Goal: Task Accomplishment & Management: Complete application form

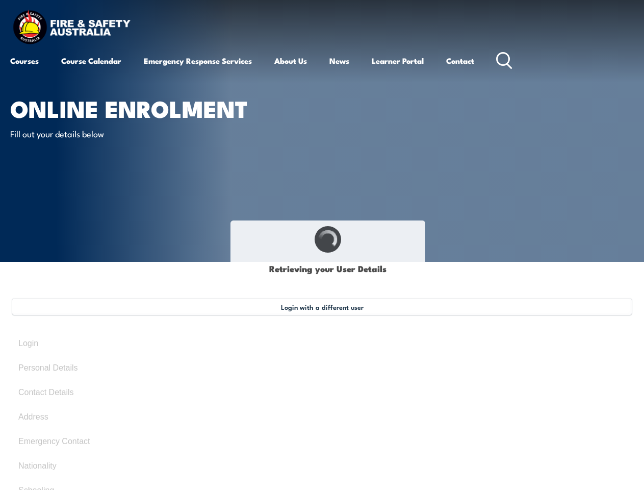
type input "[PERSON_NAME]"
type input "Pacey"
type input "[DATE]"
type input "YD8F8CQC7A"
select select "M"
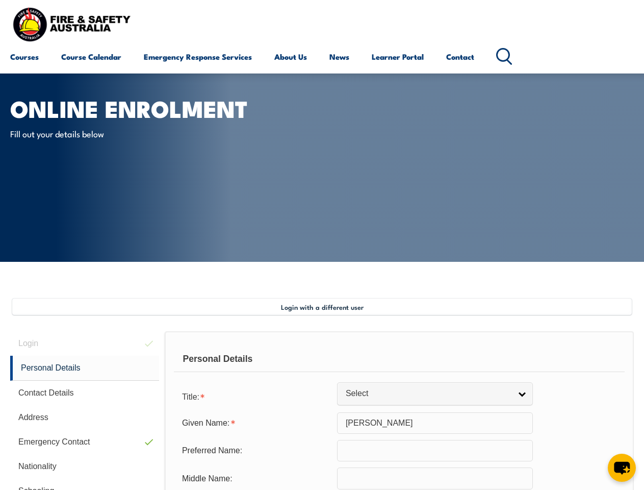
scroll to position [247, 0]
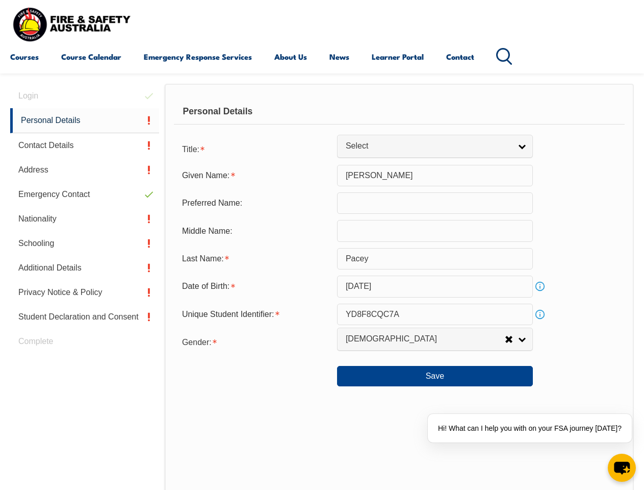
click at [322, 121] on div "Personal Details" at bounding box center [399, 112] width 451 height 26
click at [322, 287] on div "Date of Birth:" at bounding box center [255, 285] width 163 height 19
click at [85, 96] on div "Login Personal Details Contact Details Address Emergency Contact Nationality Sc…" at bounding box center [87, 349] width 155 height 530
click at [85, 120] on link "Personal Details" at bounding box center [84, 120] width 149 height 25
click at [85, 145] on link "Contact Details" at bounding box center [84, 145] width 149 height 24
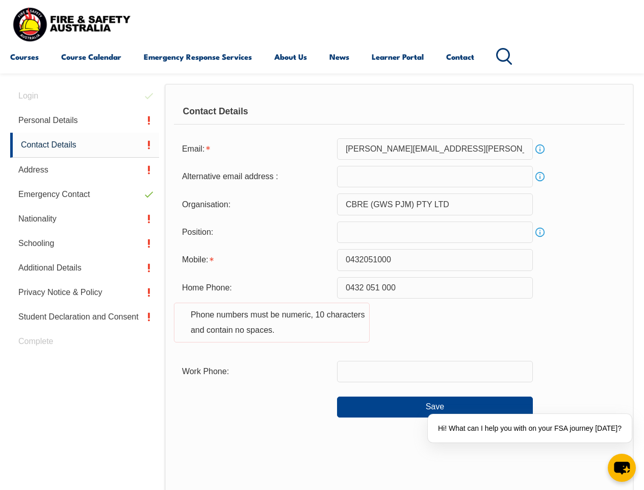
click at [85, 170] on link "Address" at bounding box center [84, 170] width 149 height 24
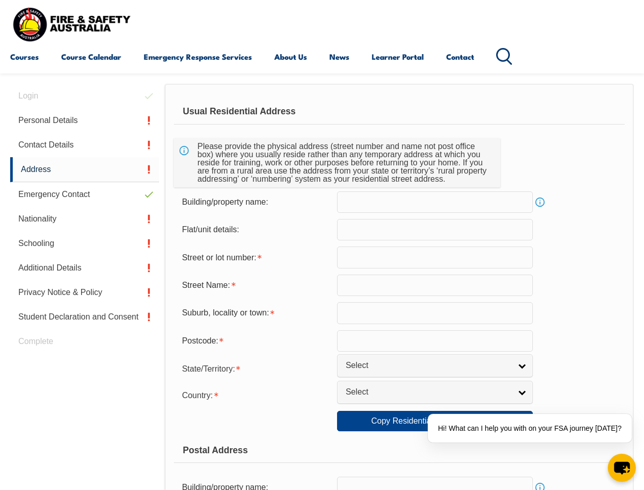
click at [85, 194] on link "Emergency Contact" at bounding box center [84, 194] width 149 height 24
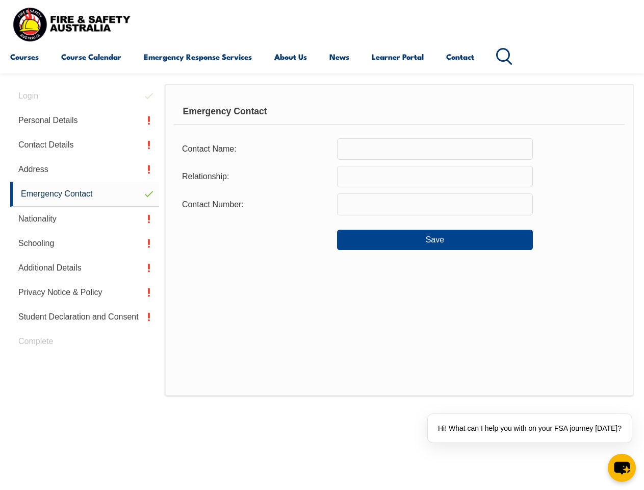
click at [85, 219] on link "Nationality" at bounding box center [84, 219] width 149 height 24
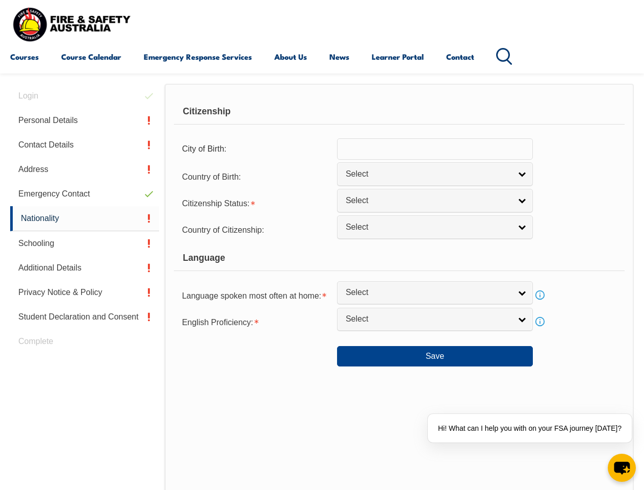
click at [85, 243] on link "Schooling" at bounding box center [84, 243] width 149 height 24
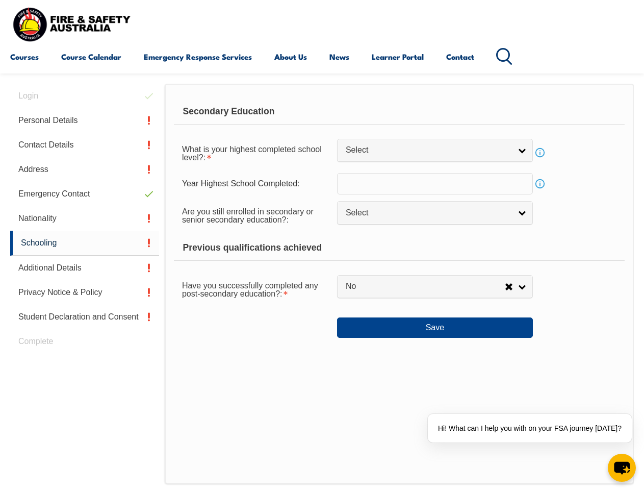
click at [85, 268] on link "Additional Details" at bounding box center [84, 268] width 149 height 24
